Goal: Find specific page/section: Find specific page/section

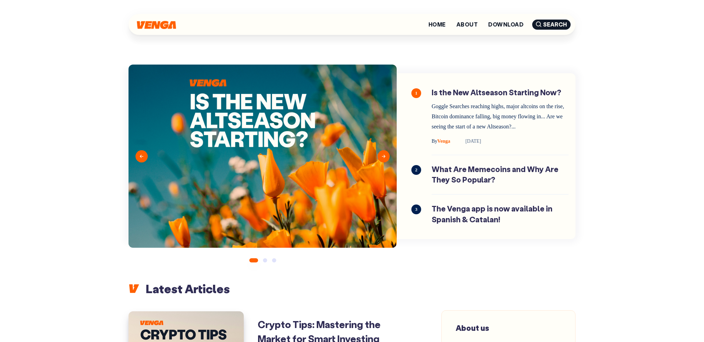
click at [148, 25] on img at bounding box center [156, 25] width 39 height 8
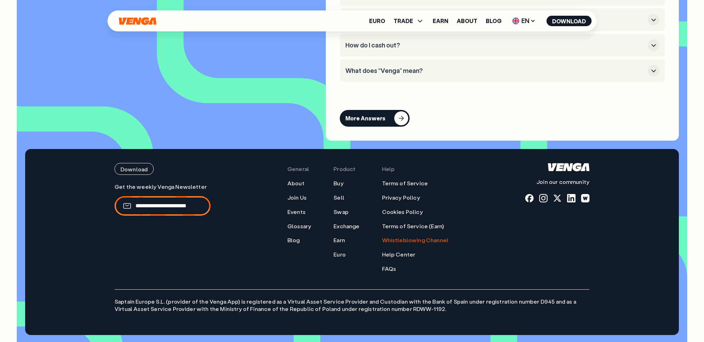
scroll to position [3146, 0]
click at [431, 242] on link "Whistleblowing Channel" at bounding box center [415, 240] width 67 height 7
